Goal: Find specific page/section: Find specific page/section

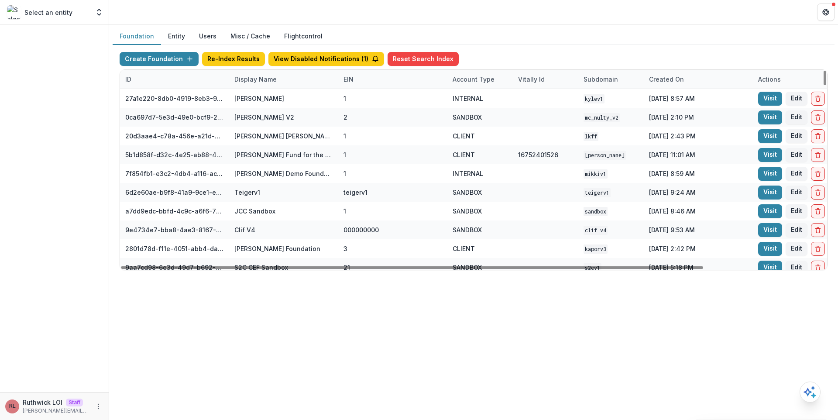
click at [267, 82] on div "Display Name" at bounding box center [255, 79] width 53 height 9
click at [283, 100] on input at bounding box center [283, 99] width 105 height 14
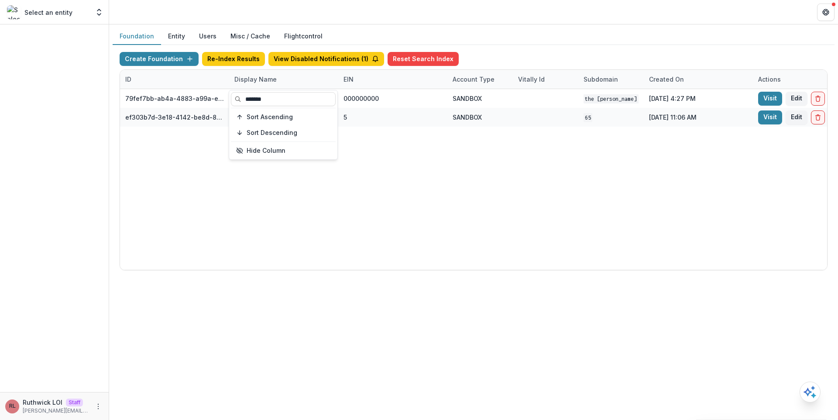
type input "*******"
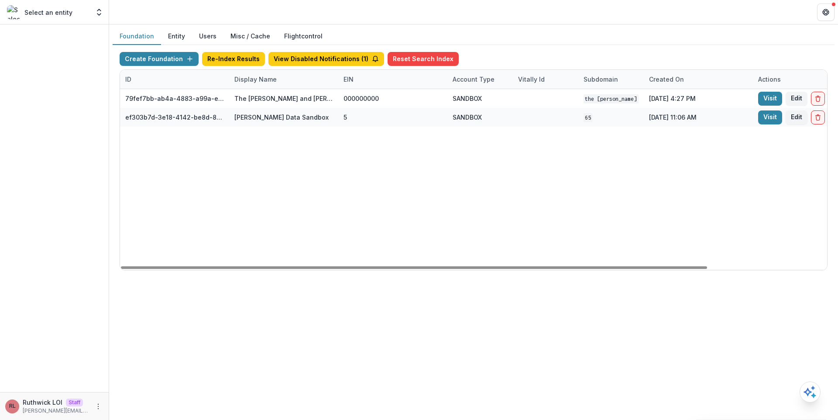
click at [516, 173] on div "79fef7bb-ab4a-4883-a99a-e2f11936830d The Carol and James Collins Foundation Wor…" at bounding box center [545, 179] width 851 height 181
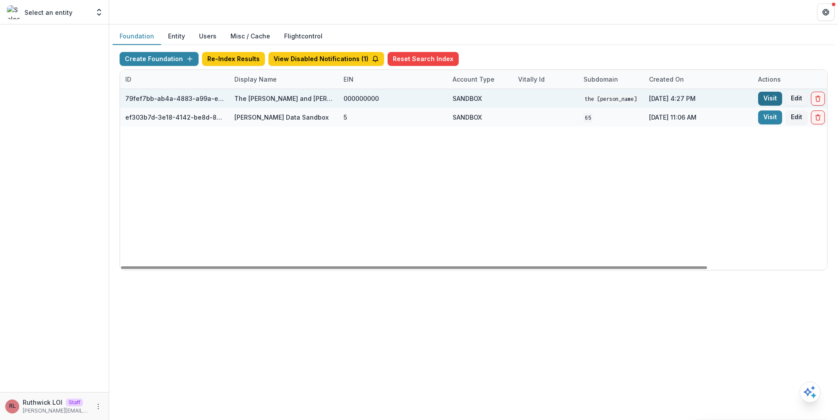
click at [769, 97] on link "Visit" at bounding box center [770, 99] width 24 height 14
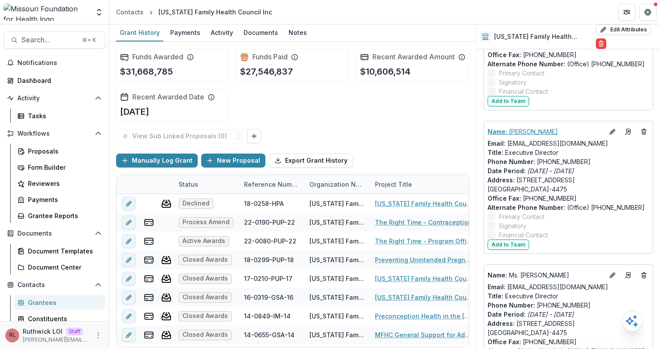
scroll to position [571, 0]
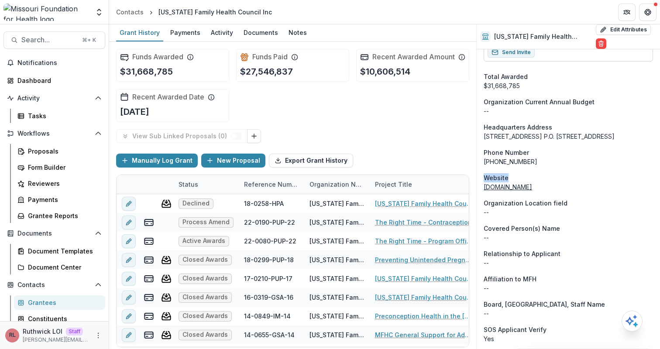
drag, startPoint x: 571, startPoint y: 195, endPoint x: 484, endPoint y: 192, distance: 87.7
click at [484, 191] on div "www.beaconreprohealth.org" at bounding box center [567, 186] width 169 height 9
copy link "www.beaconreprohealth.org"
click at [396, 34] on div "Grant History Payments Activity Documents Notes" at bounding box center [292, 32] width 367 height 17
